Goal: Task Accomplishment & Management: Manage account settings

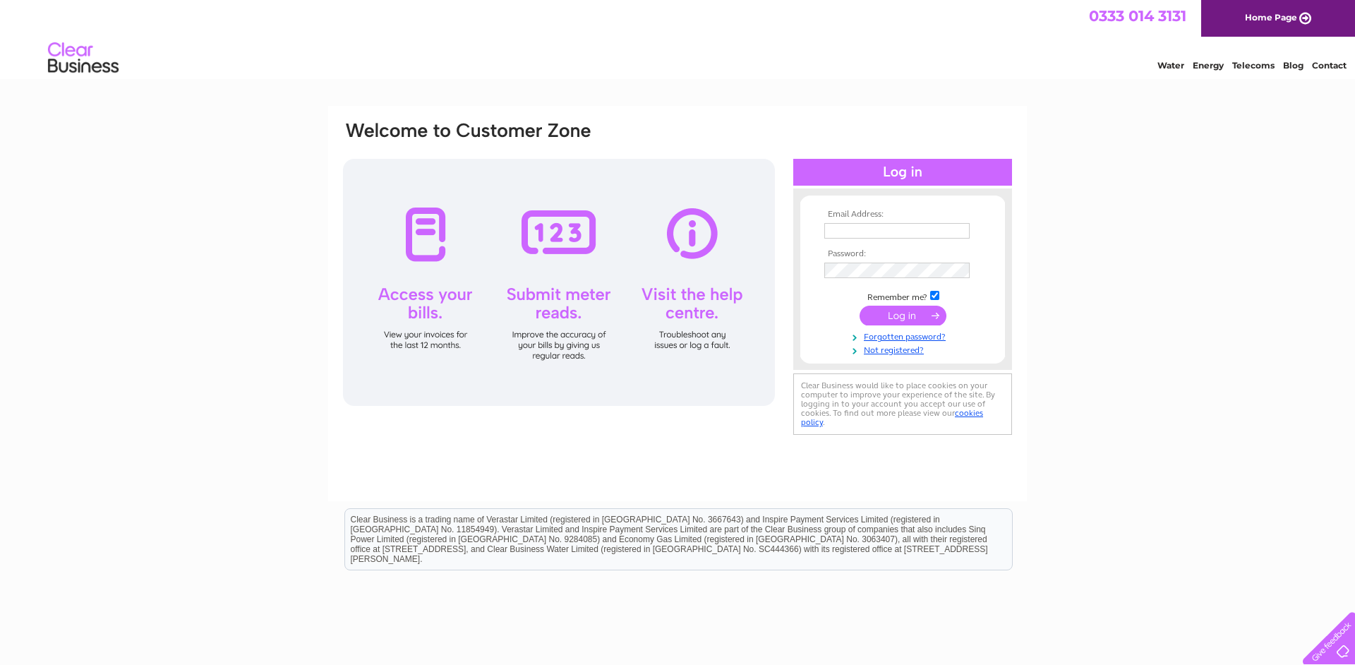
type input "anna.lcpltd@gmail.com"
drag, startPoint x: 0, startPoint y: 0, endPoint x: 904, endPoint y: 320, distance: 958.8
click at [904, 320] on input "submit" at bounding box center [902, 316] width 87 height 20
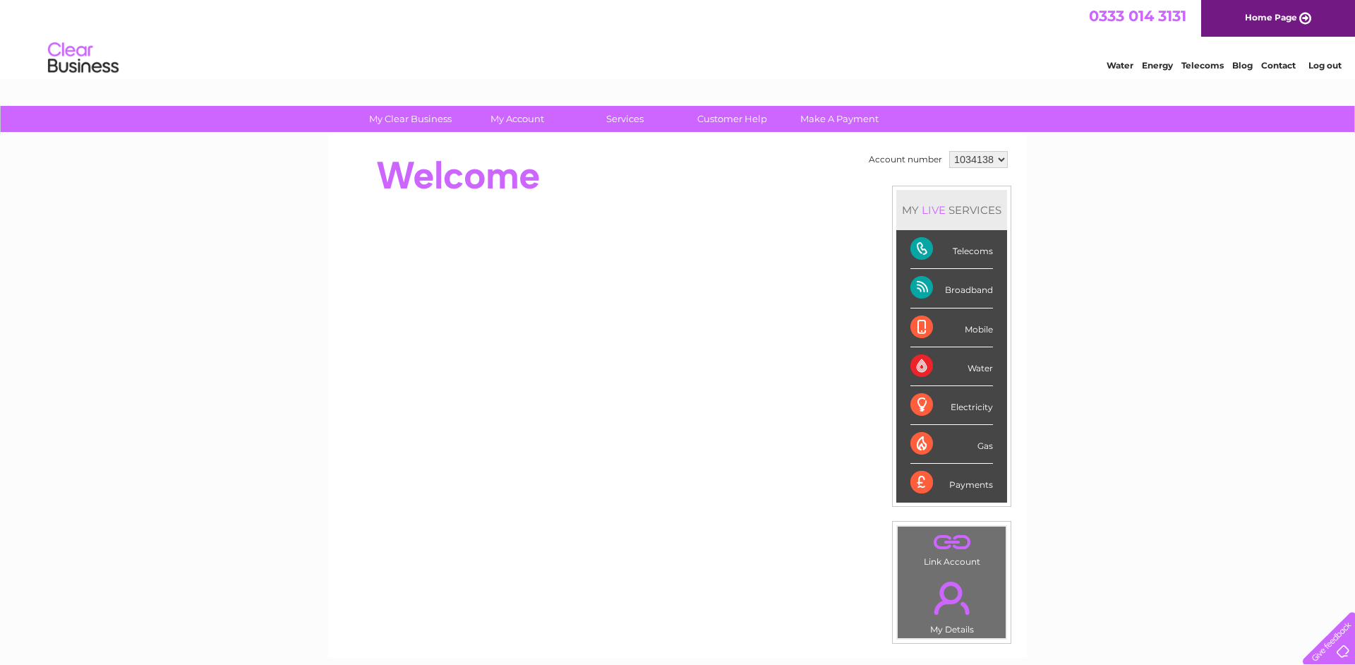
scroll to position [1, 0]
drag, startPoint x: 0, startPoint y: 0, endPoint x: 521, endPoint y: 113, distance: 533.5
click at [521, 113] on link "My Account" at bounding box center [517, 118] width 116 height 26
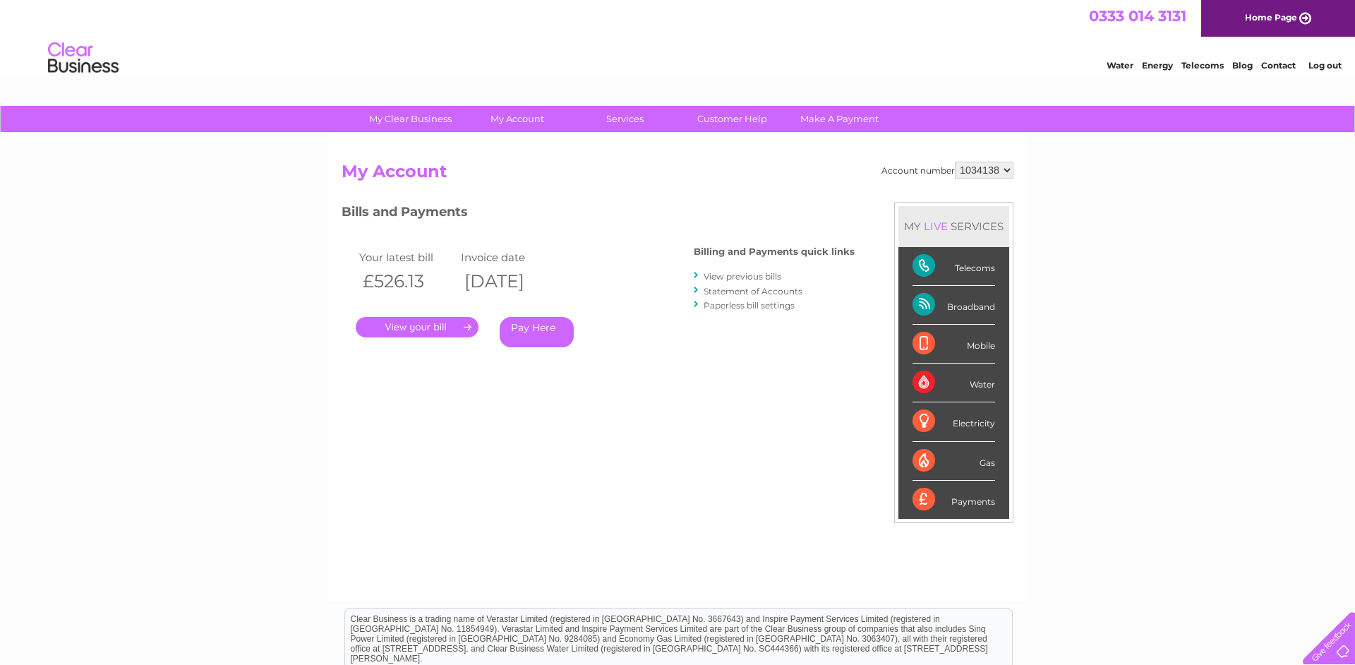
click at [428, 326] on link "." at bounding box center [417, 327] width 123 height 20
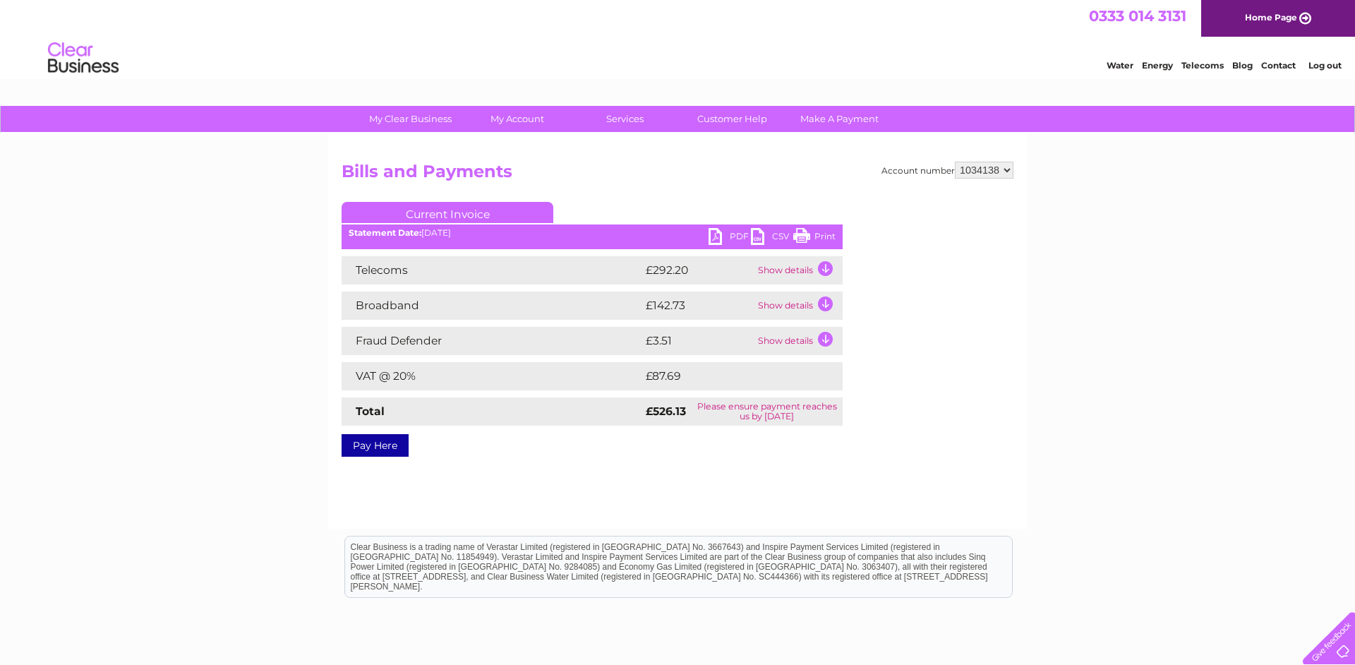
drag, startPoint x: 0, startPoint y: 0, endPoint x: 829, endPoint y: 234, distance: 861.4
click at [829, 234] on link "Print" at bounding box center [814, 238] width 42 height 20
